Goal: Task Accomplishment & Management: Use online tool/utility

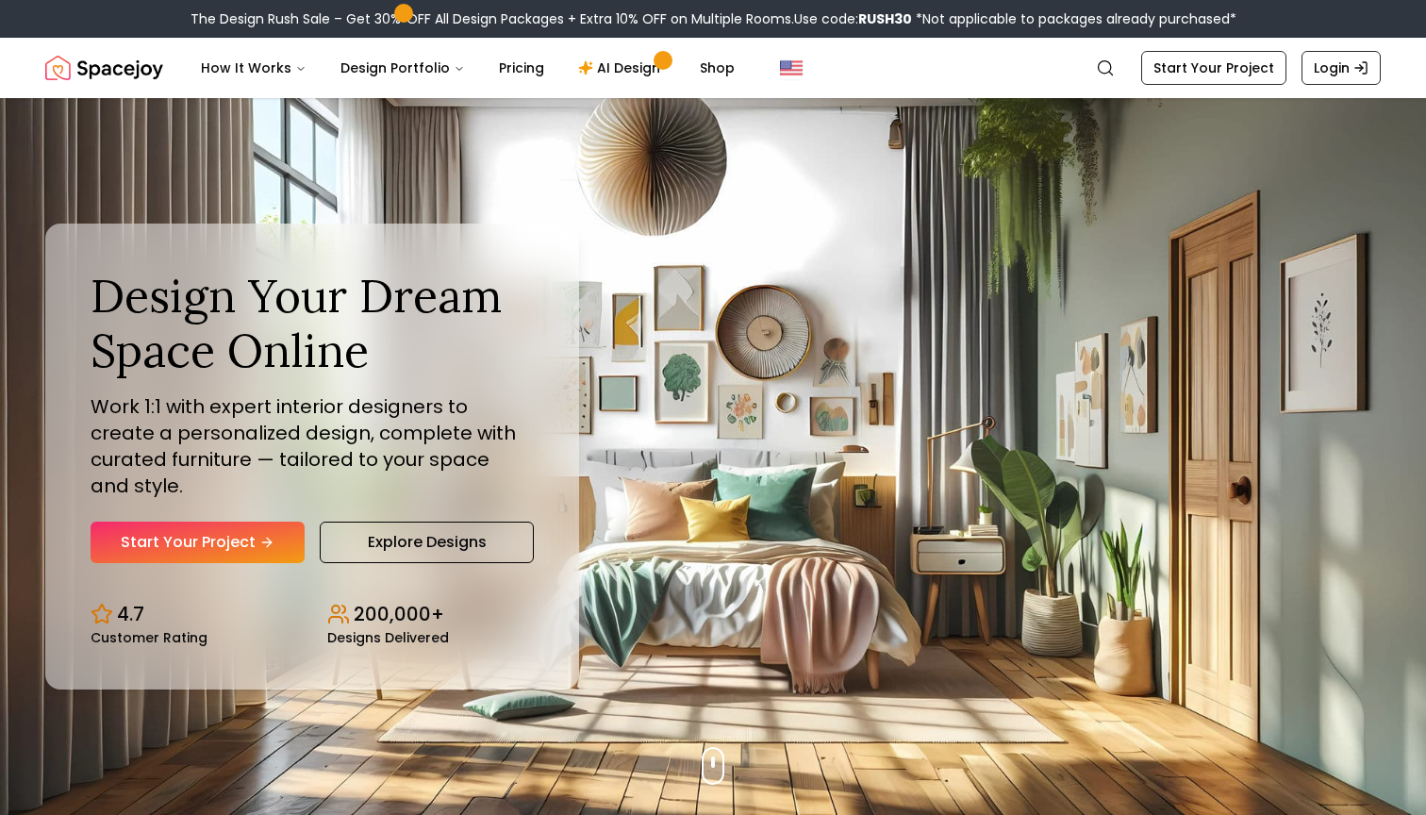
click at [237, 522] on link "Start Your Project" at bounding box center [198, 543] width 214 height 42
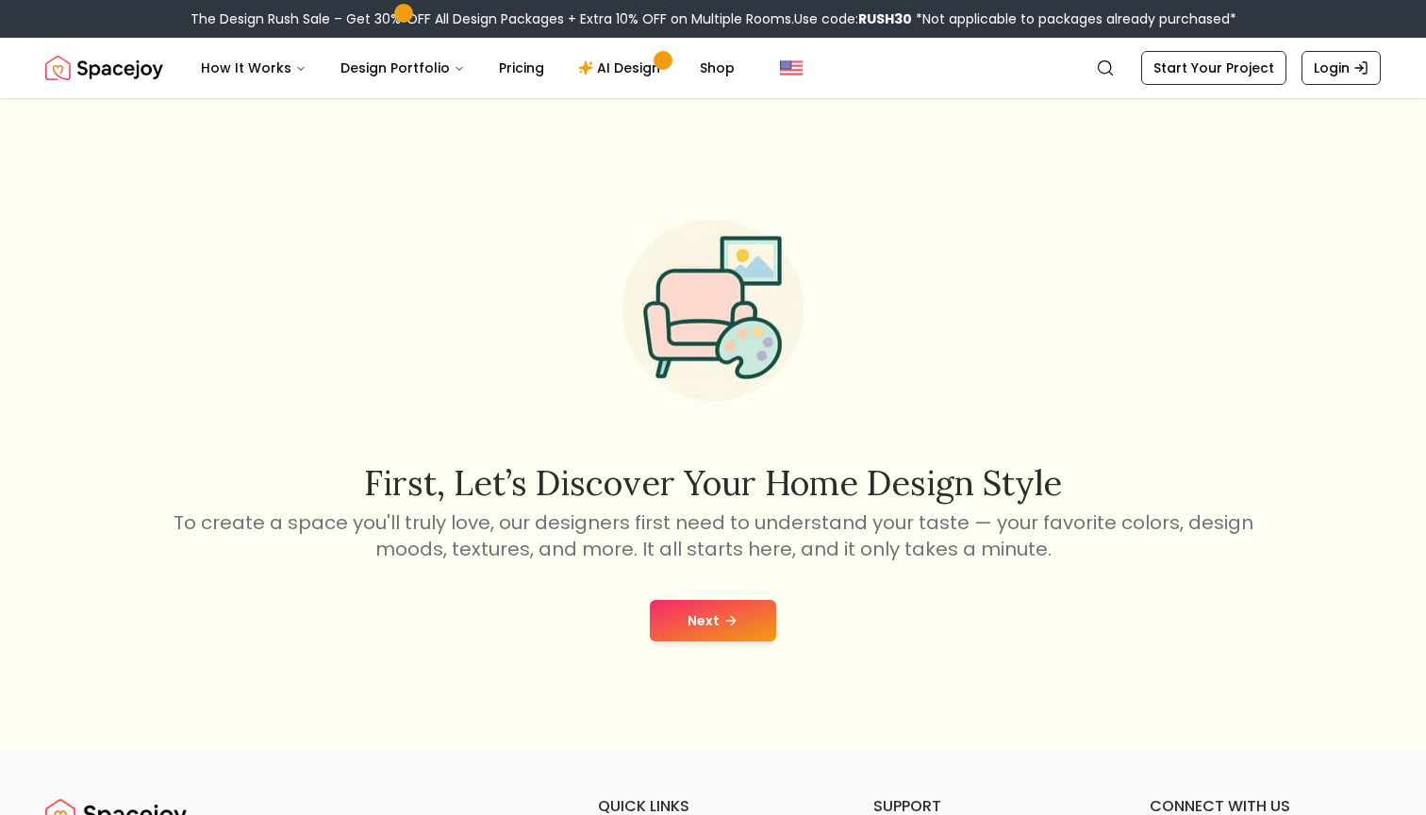
click at [675, 617] on button "Next" at bounding box center [713, 621] width 126 height 42
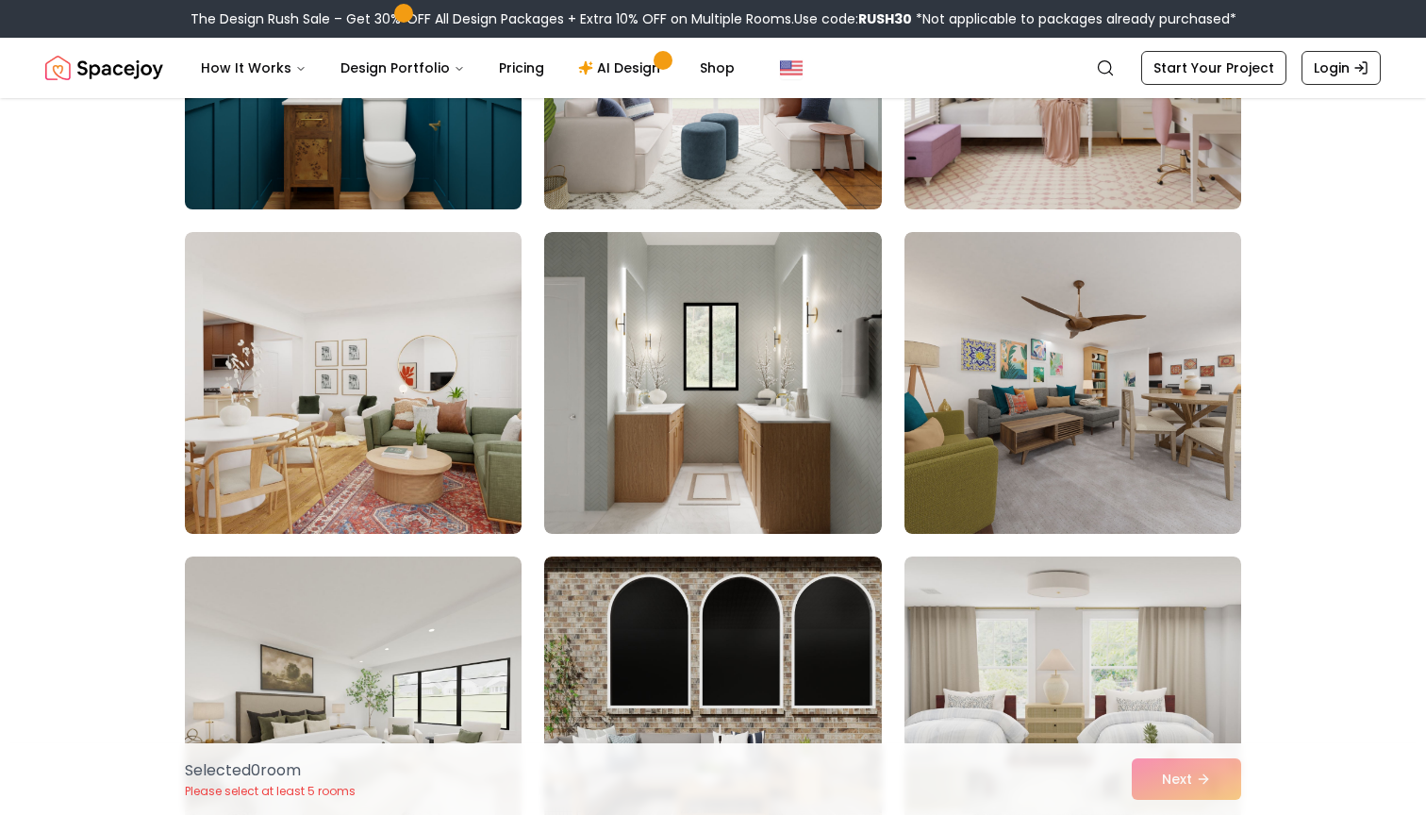
scroll to position [1009, 0]
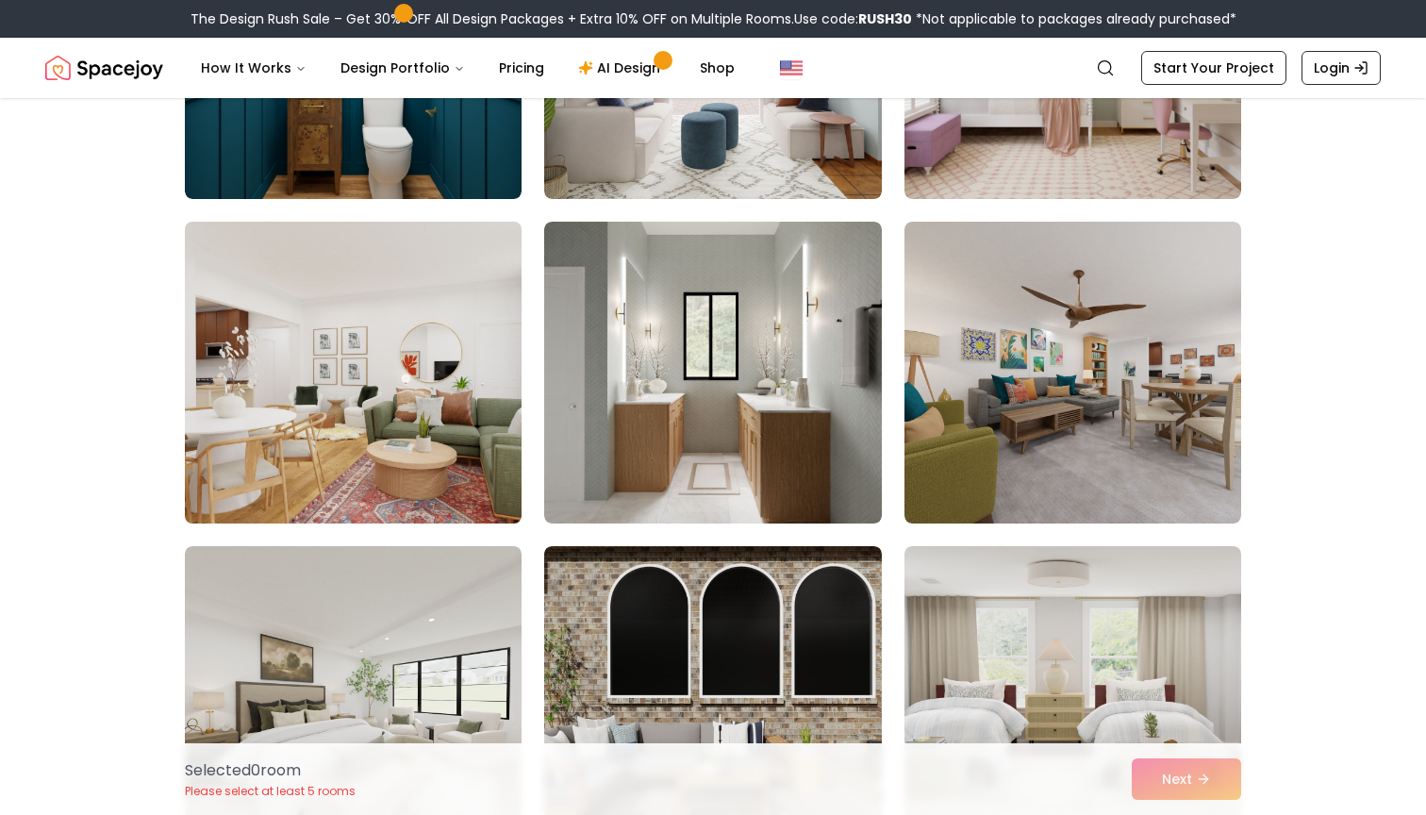
click at [436, 415] on img at bounding box center [353, 372] width 354 height 317
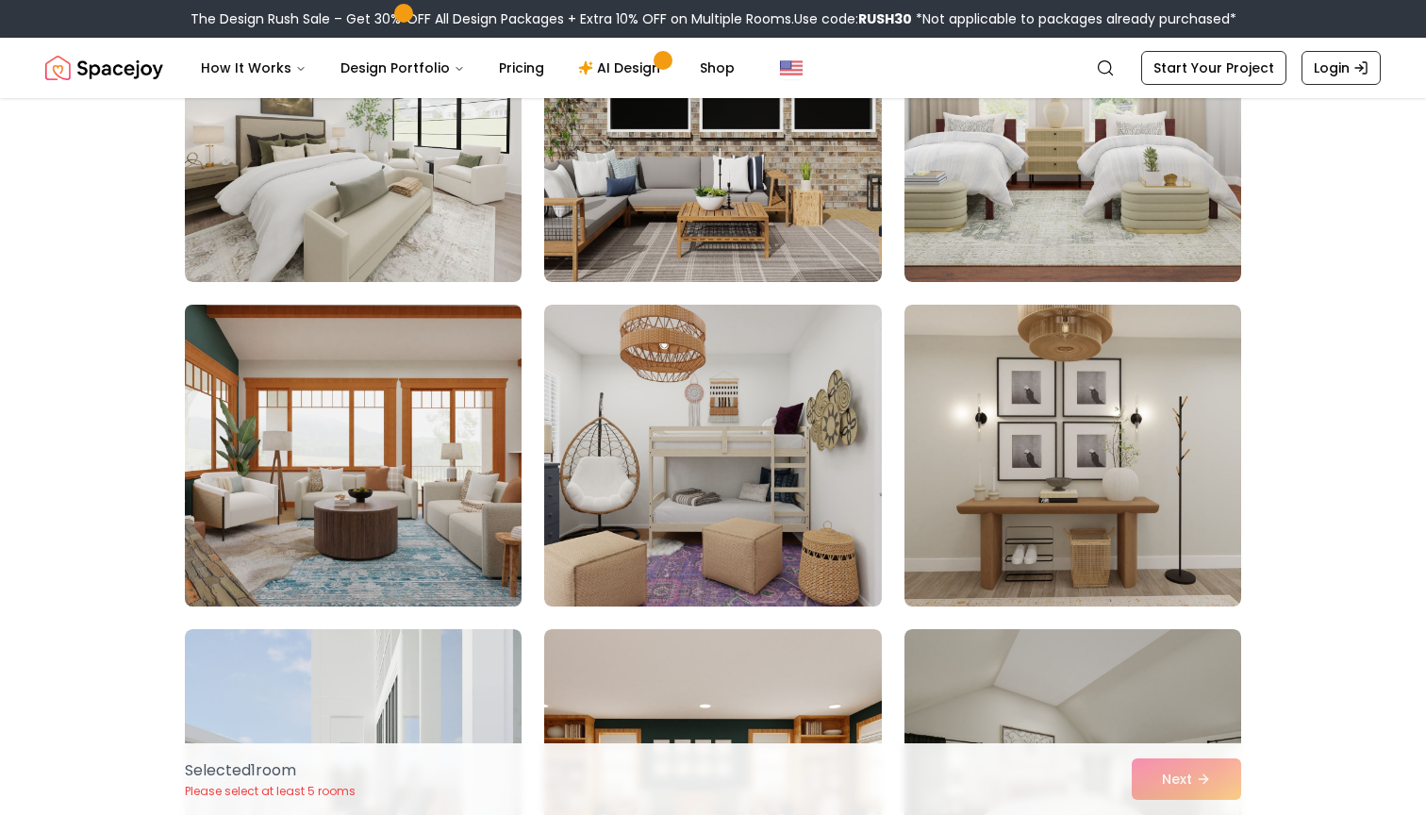
scroll to position [1585, 1]
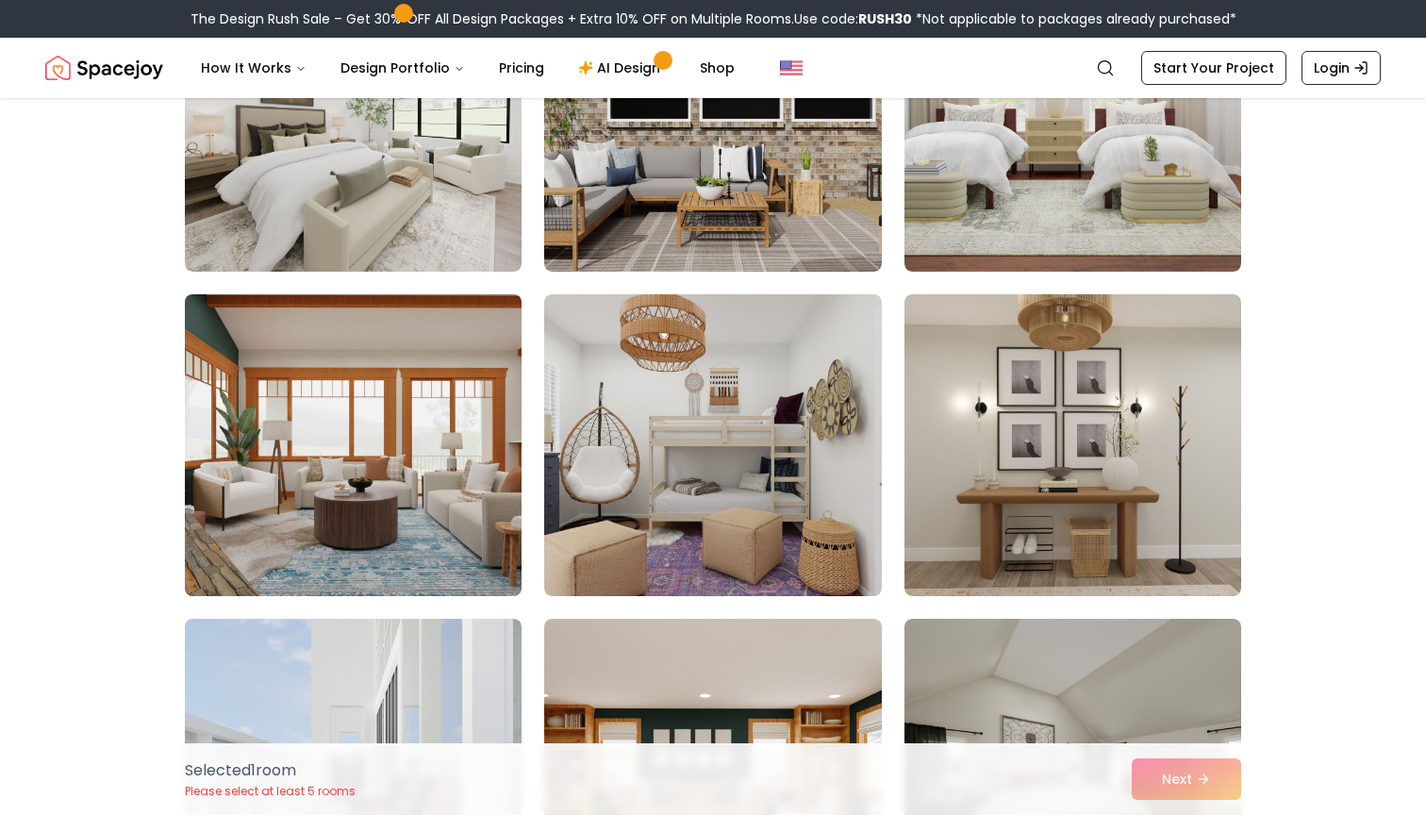
click at [436, 415] on img at bounding box center [353, 445] width 354 height 317
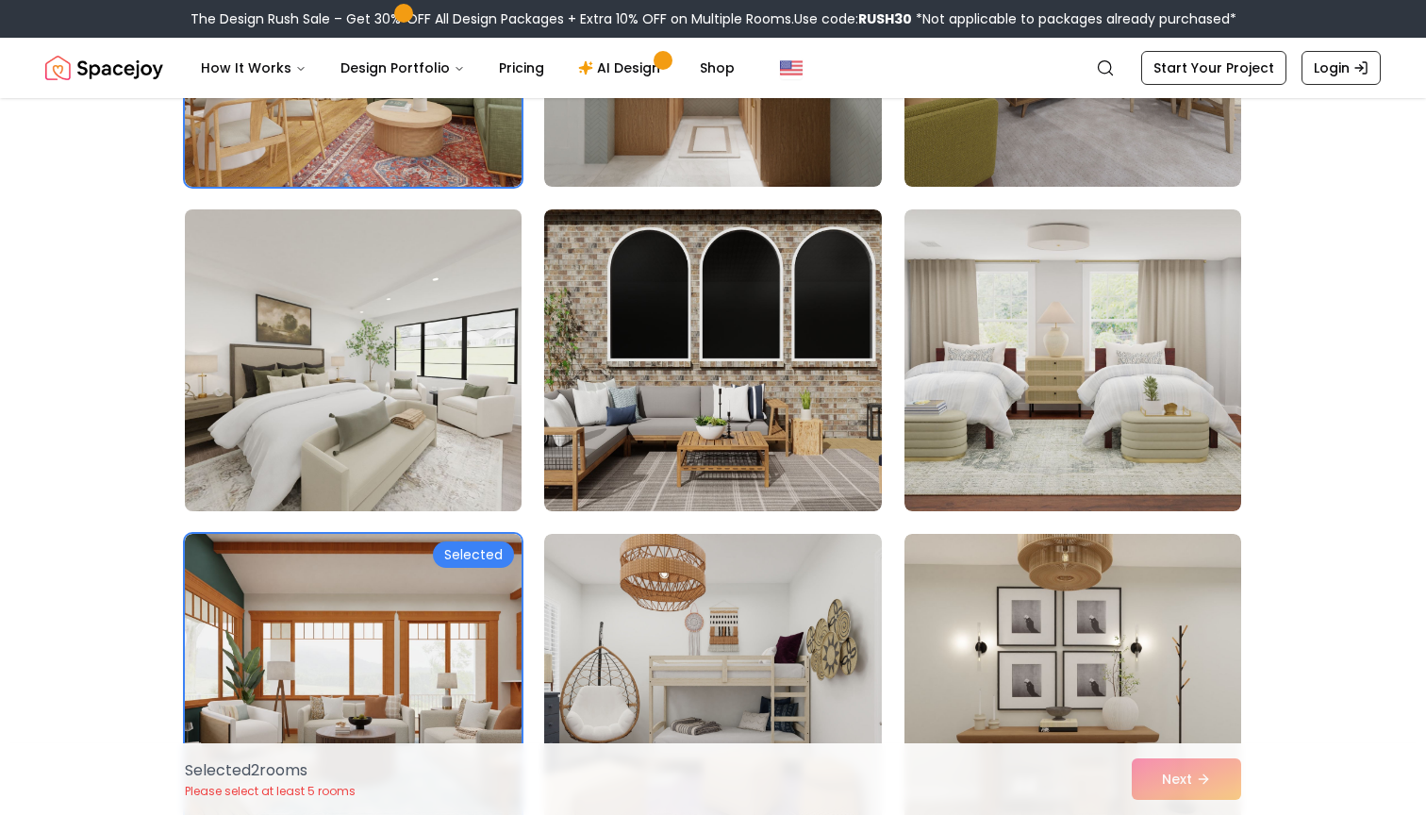
scroll to position [1345, 0]
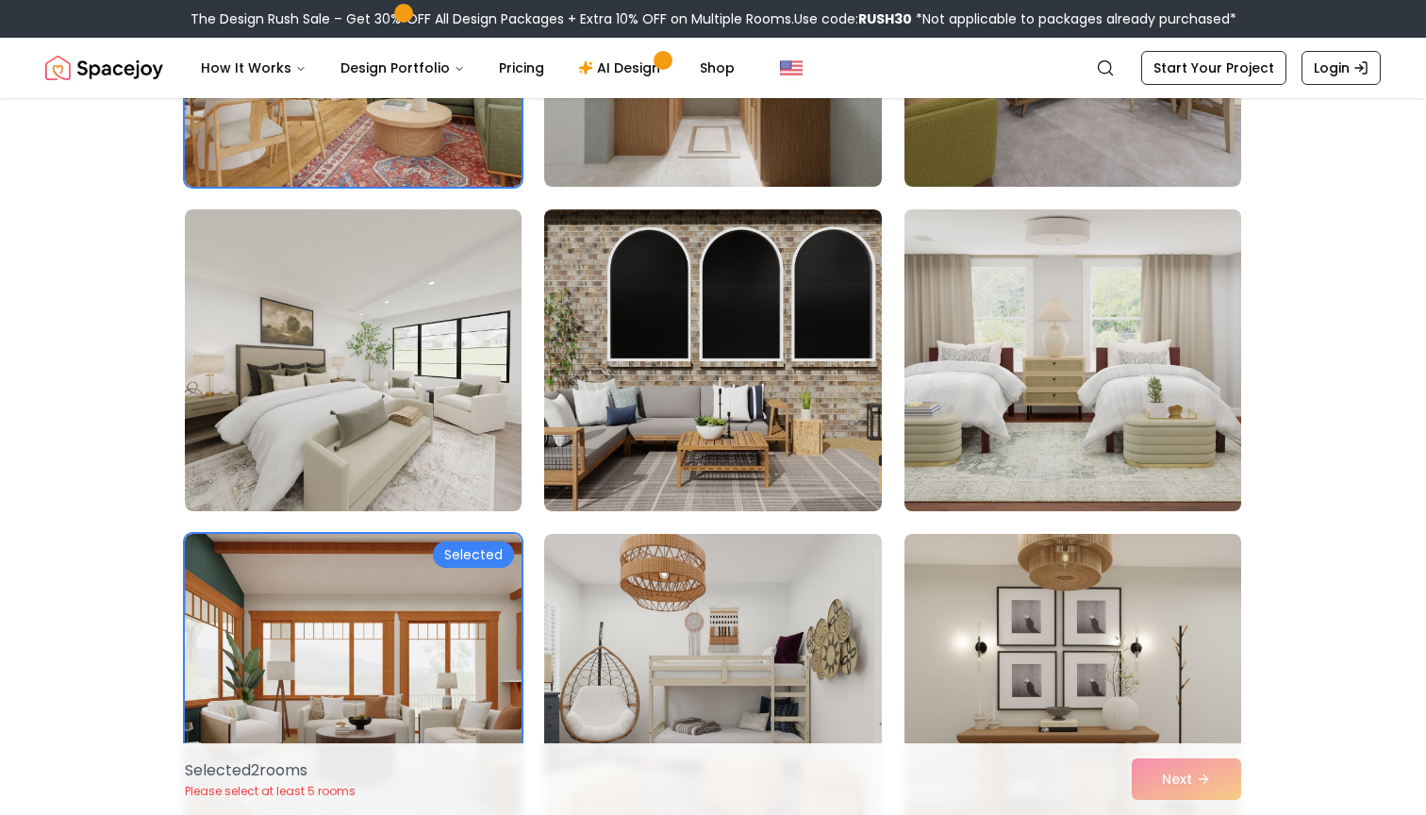
click at [1001, 386] on img at bounding box center [1073, 360] width 354 height 317
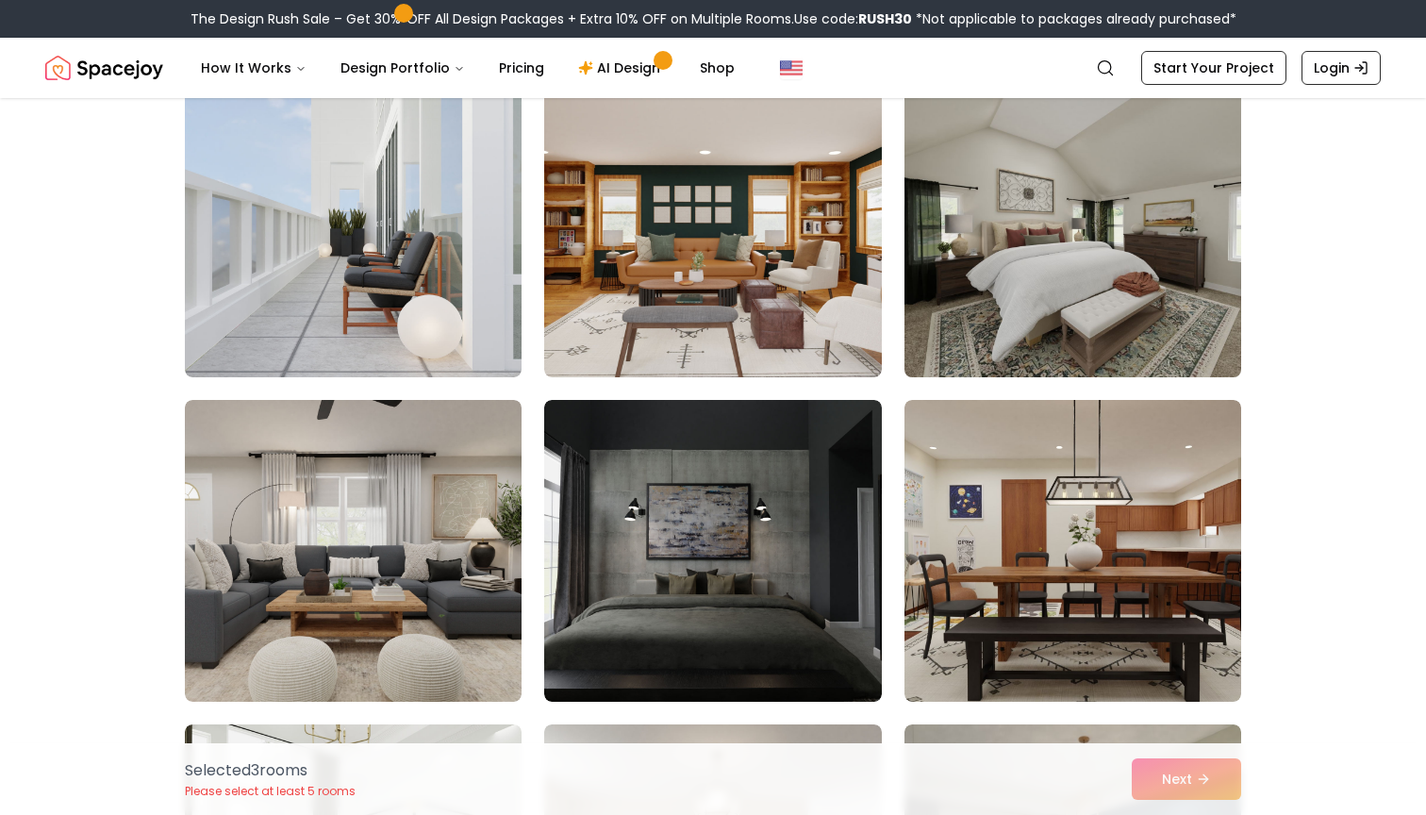
scroll to position [2136, 0]
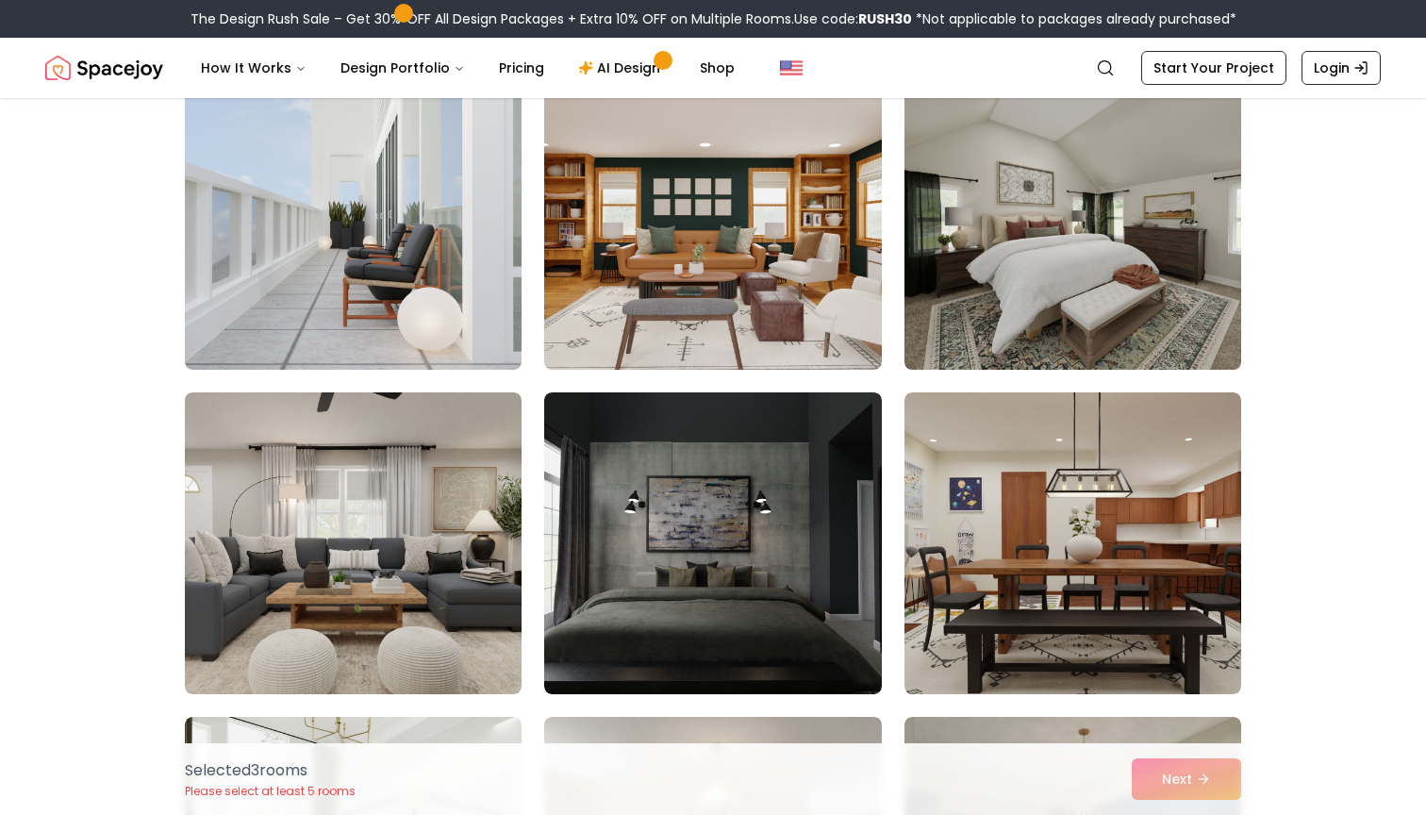
click at [982, 238] on img at bounding box center [1073, 218] width 354 height 317
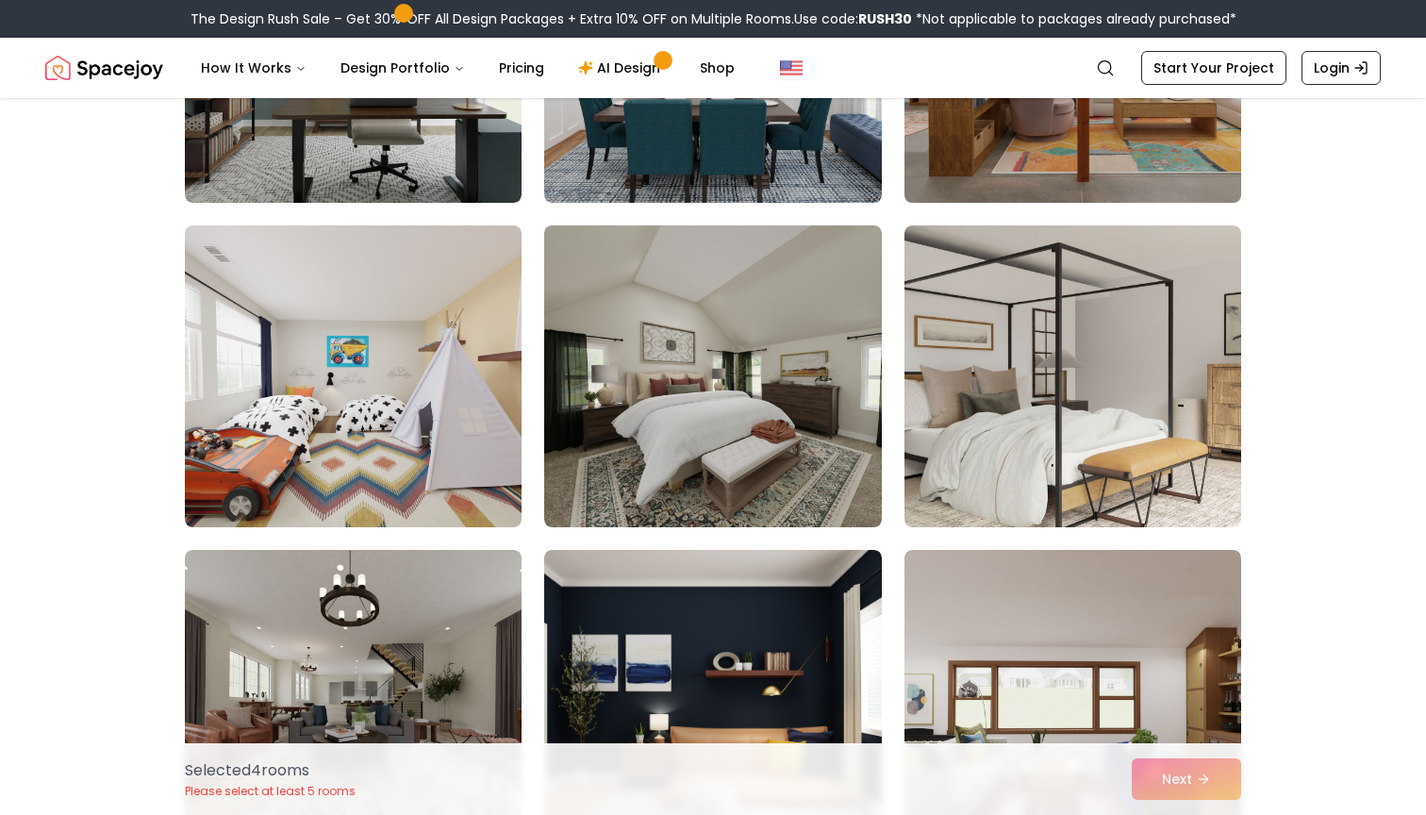
scroll to position [8167, 0]
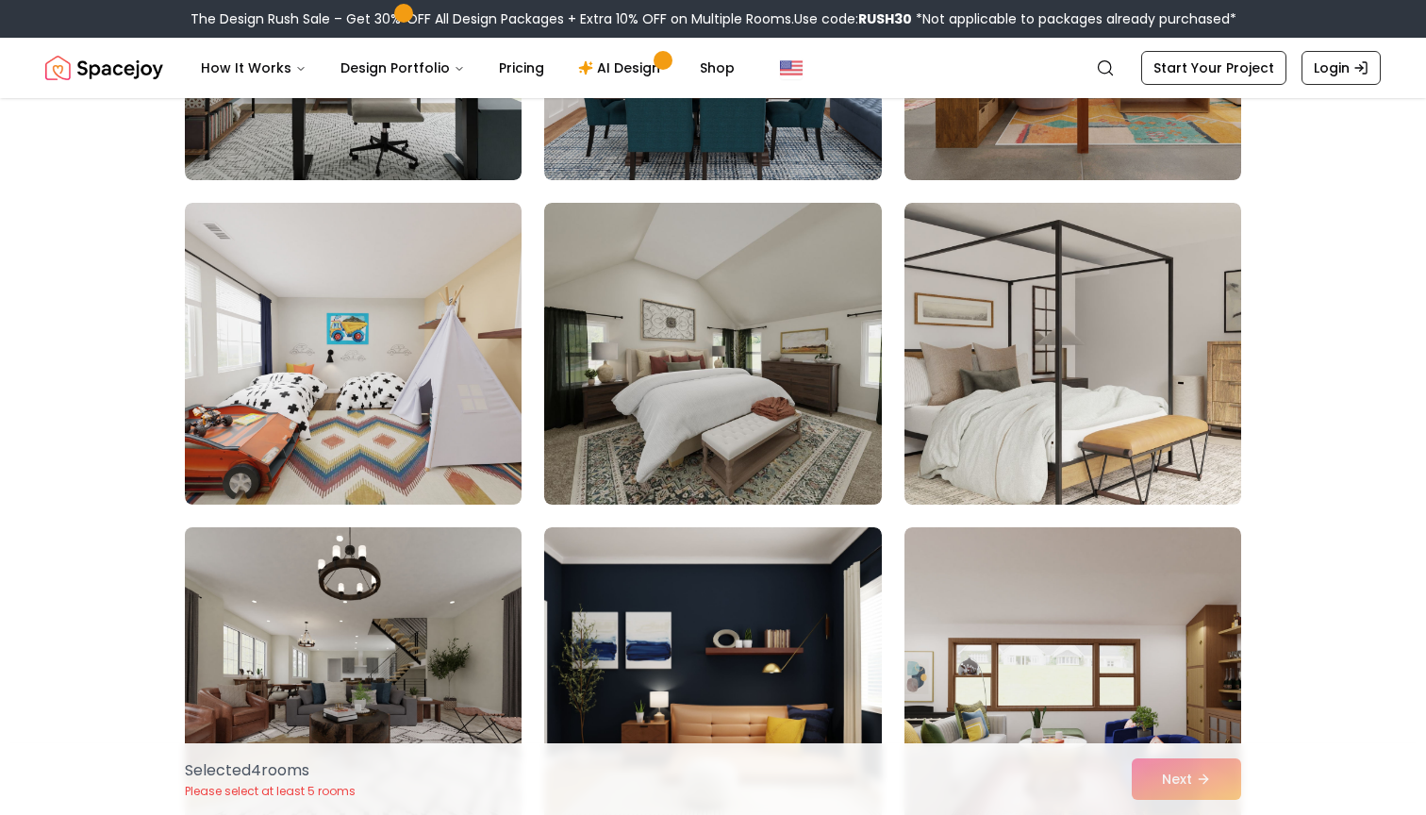
click at [501, 578] on img at bounding box center [353, 678] width 354 height 317
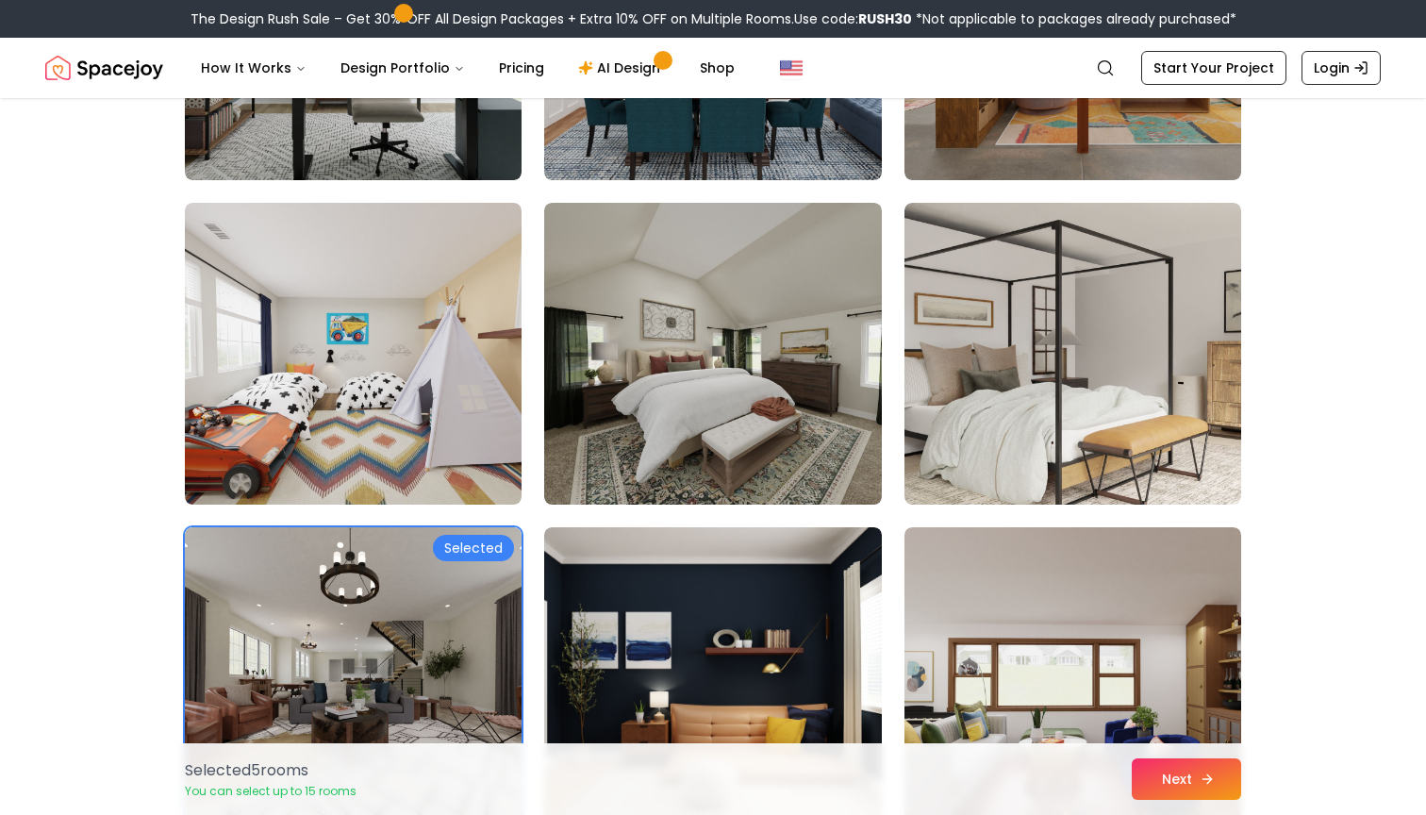
click at [1155, 770] on button "Next" at bounding box center [1186, 780] width 109 height 42
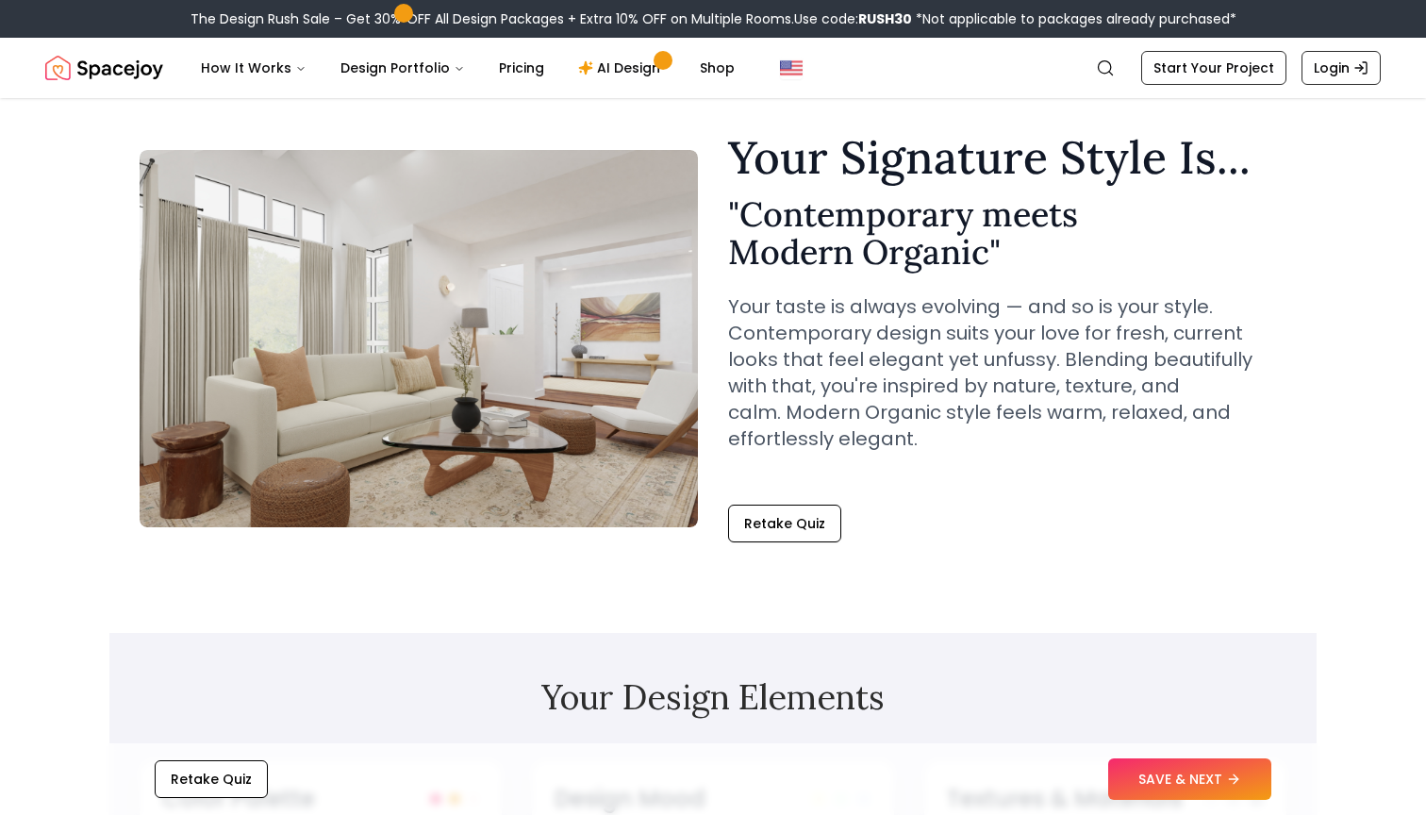
scroll to position [36, 0]
